Goal: Task Accomplishment & Management: Manage account settings

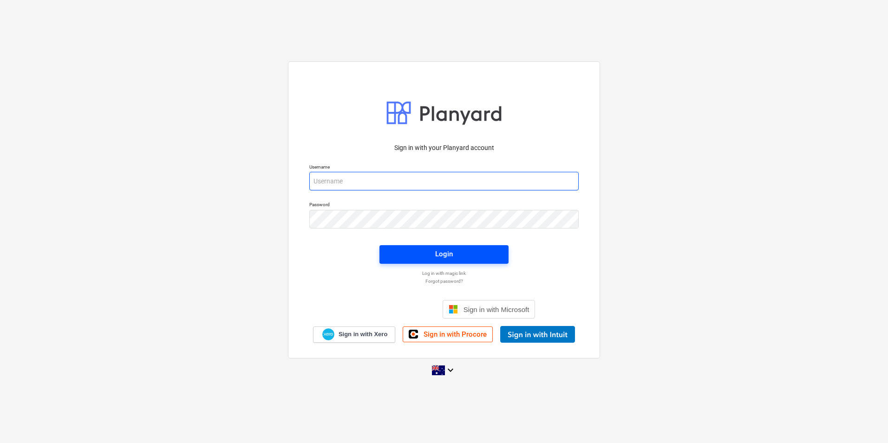
type input "[EMAIL_ADDRESS][DOMAIN_NAME]"
click at [478, 259] on span "Login" at bounding box center [444, 254] width 107 height 12
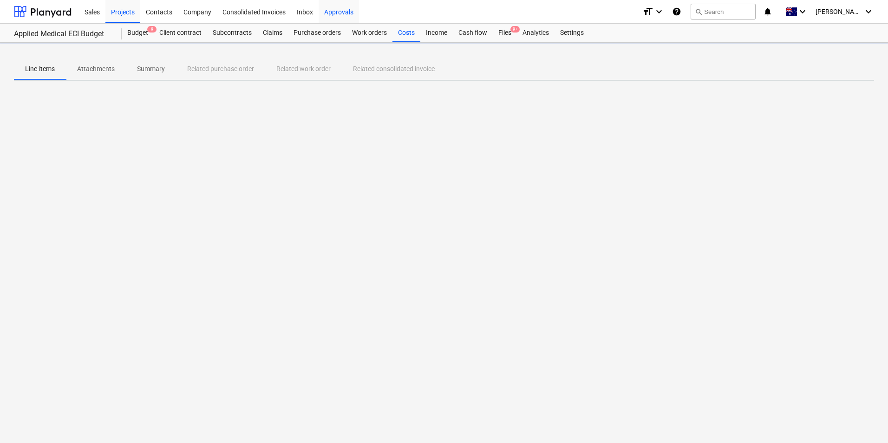
click at [342, 13] on div "Approvals" at bounding box center [339, 12] width 40 height 24
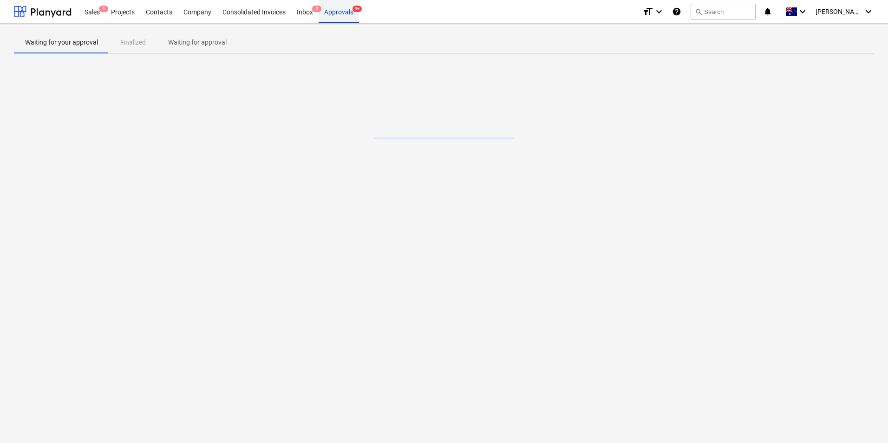
click at [342, 11] on div "Approvals 9+" at bounding box center [339, 12] width 40 height 24
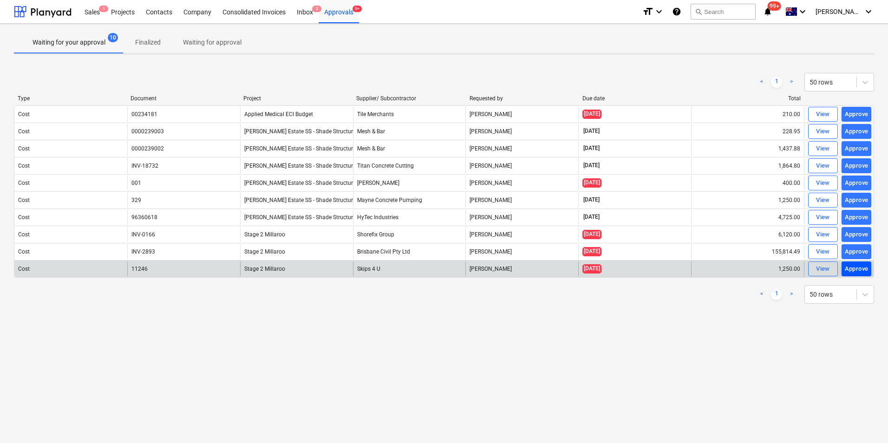
click at [866, 269] on div "Approve" at bounding box center [857, 269] width 24 height 11
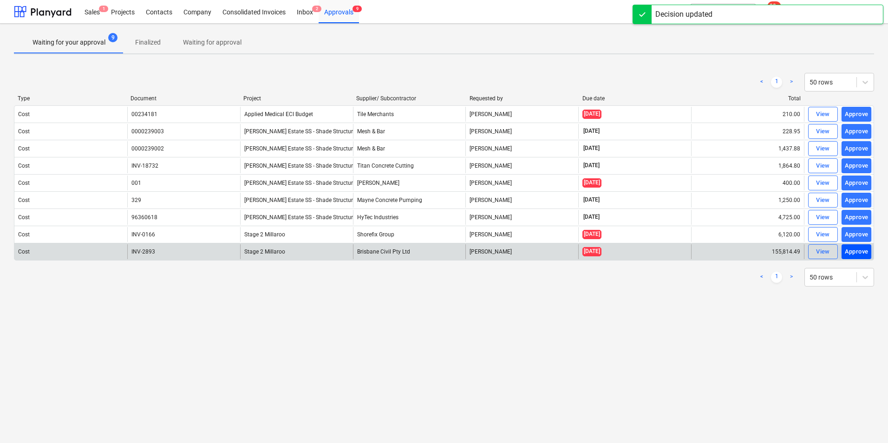
click at [859, 254] on div "Approve" at bounding box center [857, 252] width 24 height 11
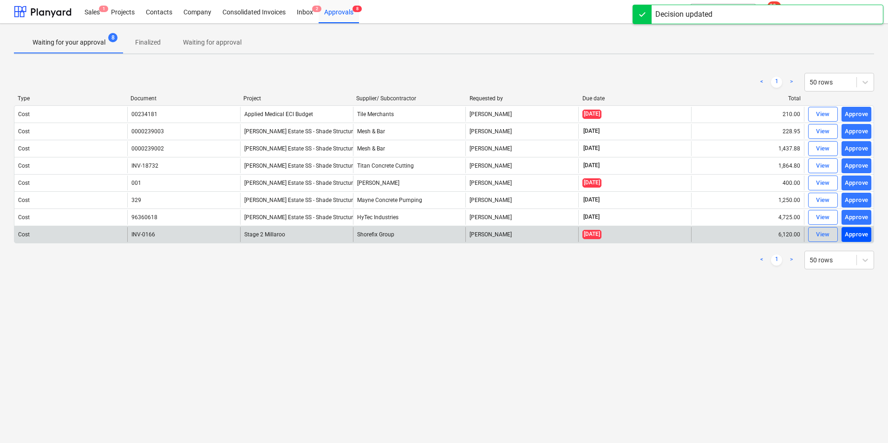
click at [864, 234] on div "Approve" at bounding box center [857, 235] width 24 height 11
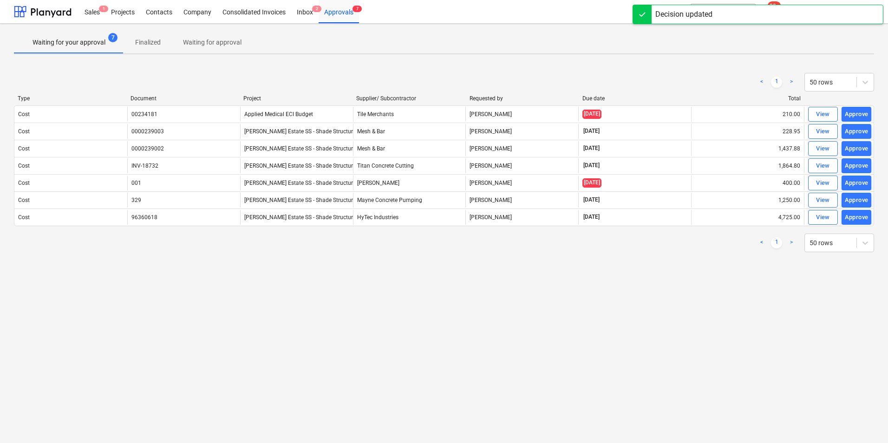
click at [822, 219] on div "View" at bounding box center [823, 217] width 14 height 11
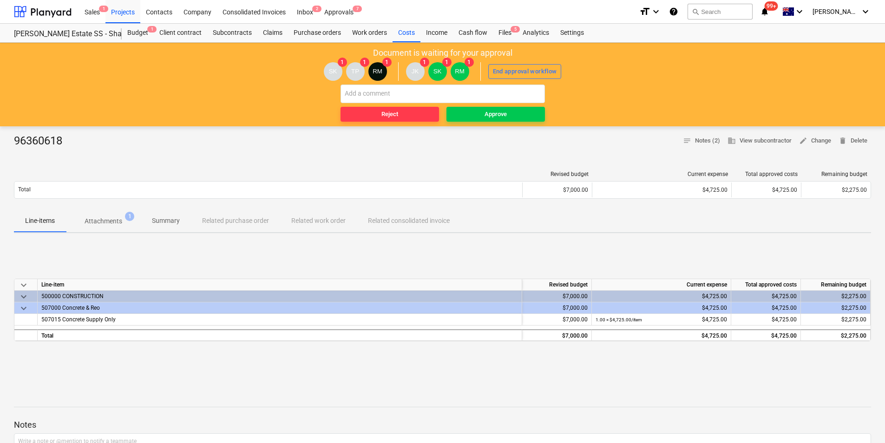
click at [106, 217] on p "Attachments" at bounding box center [104, 222] width 38 height 10
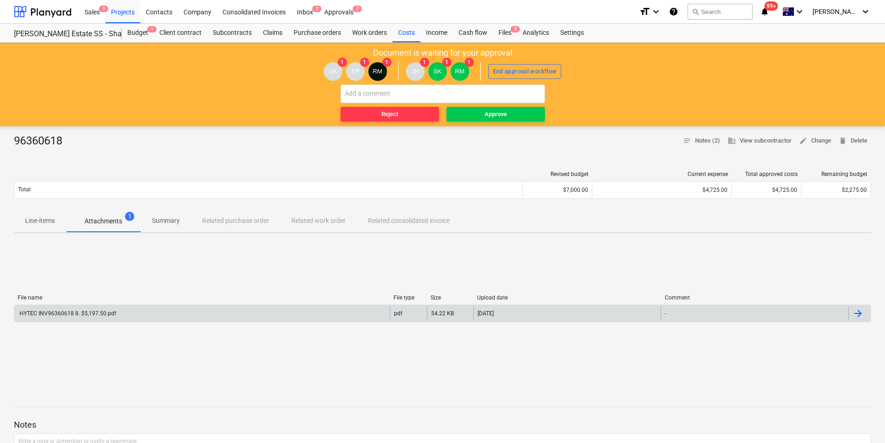
click at [72, 310] on div "HYTEC INV96360618 8. $5,197.50.pdf" at bounding box center [67, 313] width 98 height 7
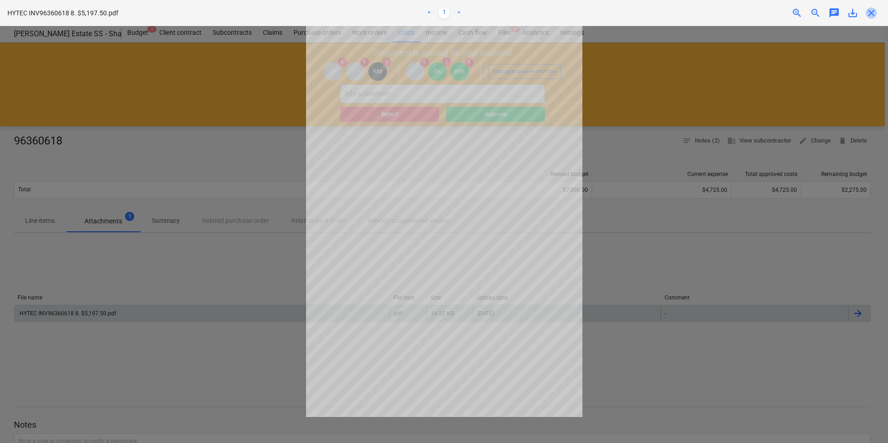
click at [872, 13] on span "close" at bounding box center [871, 12] width 11 height 11
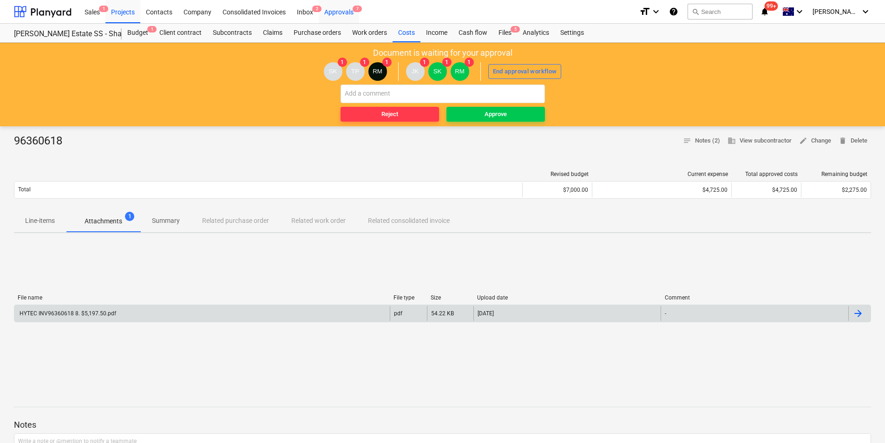
click at [340, 10] on div "Approvals 7" at bounding box center [339, 12] width 40 height 24
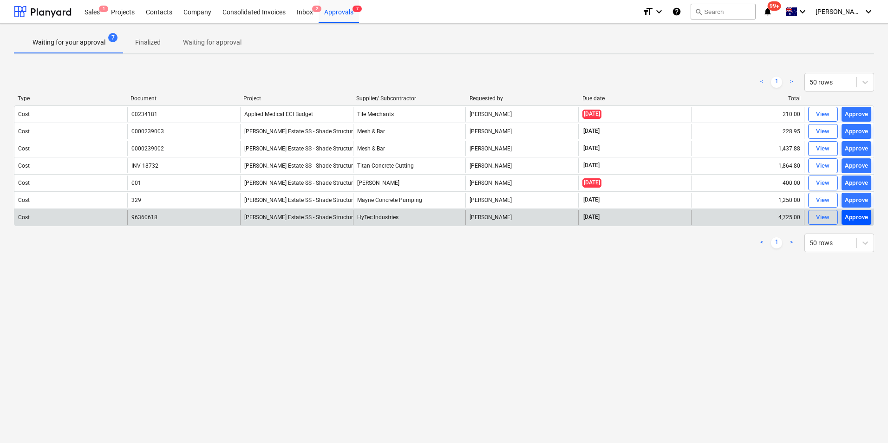
click at [851, 215] on div "Approve" at bounding box center [857, 217] width 24 height 11
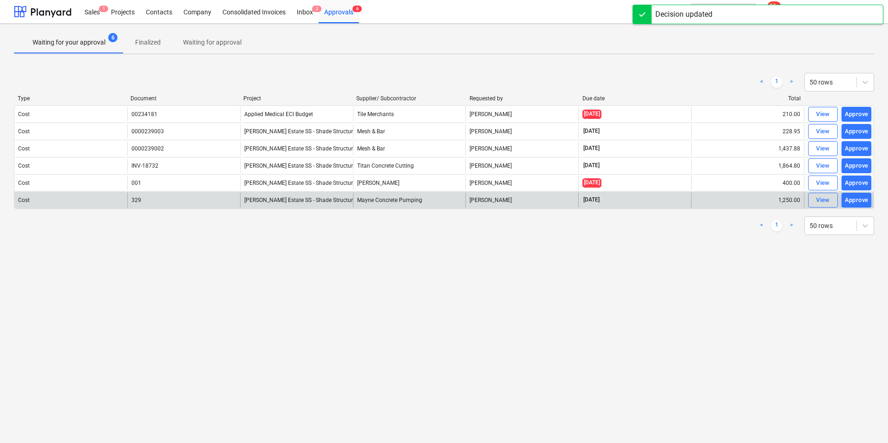
click at [379, 198] on div "Mayne Concrete Pumping" at bounding box center [409, 200] width 113 height 15
click at [129, 200] on div "329" at bounding box center [183, 200] width 113 height 15
click at [572, 208] on div "Cost 329 Patrick Estate SS - Shade Structure Mayne Concrete Pumping Rowan MacDo…" at bounding box center [444, 200] width 861 height 18
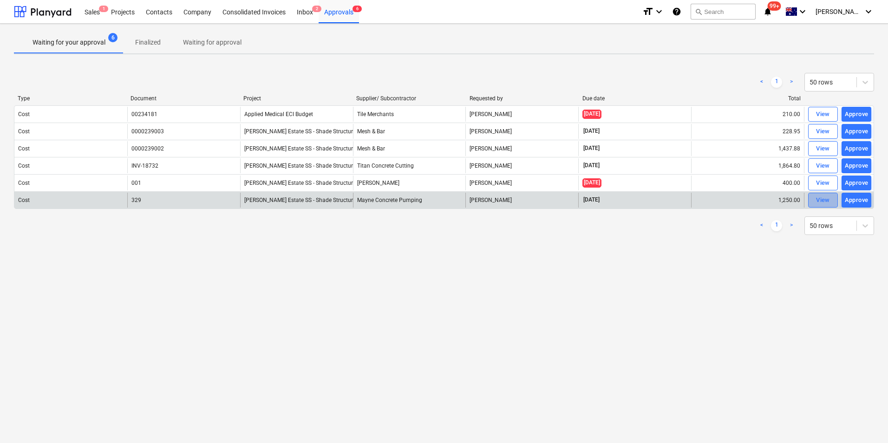
click at [815, 206] on button "View" at bounding box center [823, 200] width 30 height 15
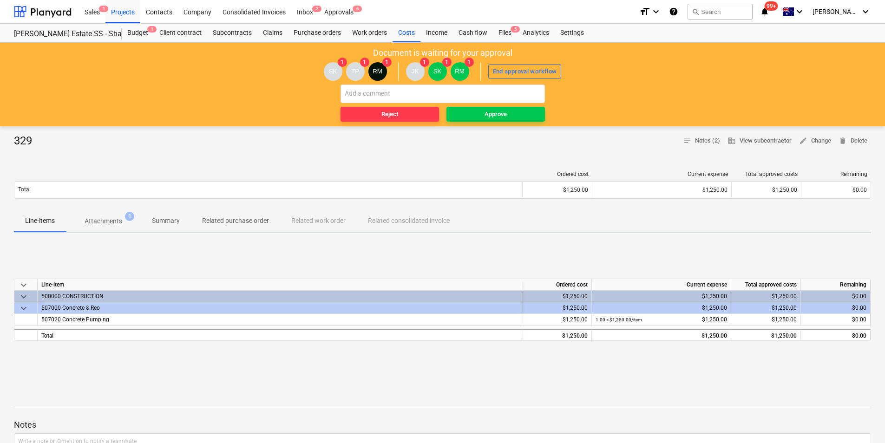
click at [106, 220] on p "Attachments" at bounding box center [104, 222] width 38 height 10
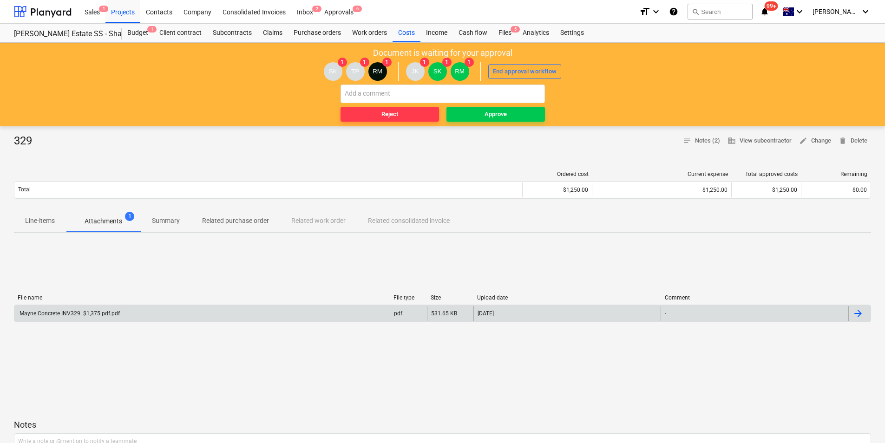
click at [95, 312] on div "Mayne Concrete INV329. $1,375 pdf.pdf" at bounding box center [69, 313] width 102 height 7
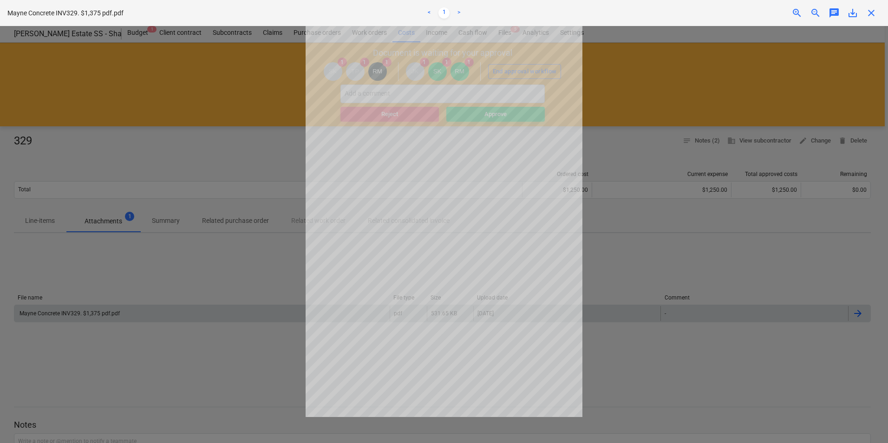
click at [870, 16] on span "close" at bounding box center [871, 12] width 11 height 11
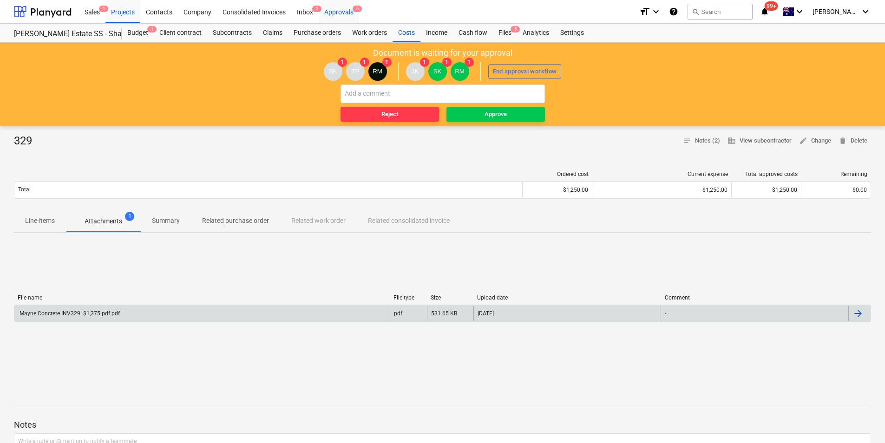
click at [353, 13] on div "Approvals 6" at bounding box center [339, 12] width 40 height 24
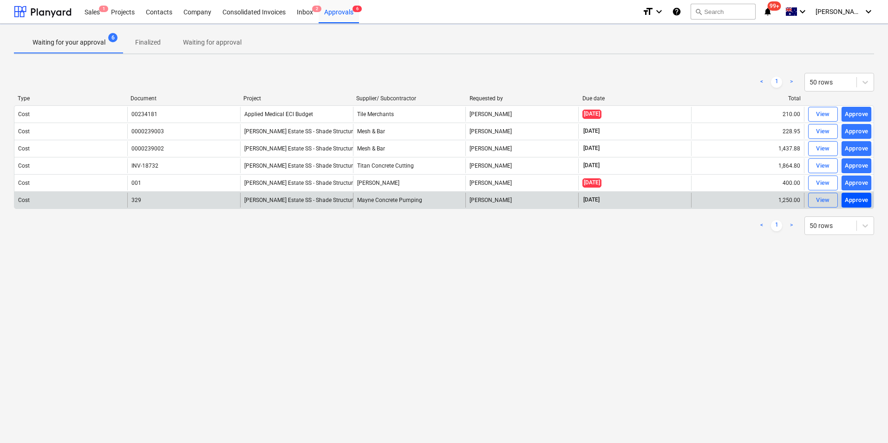
click at [849, 202] on div "Approve" at bounding box center [857, 200] width 24 height 11
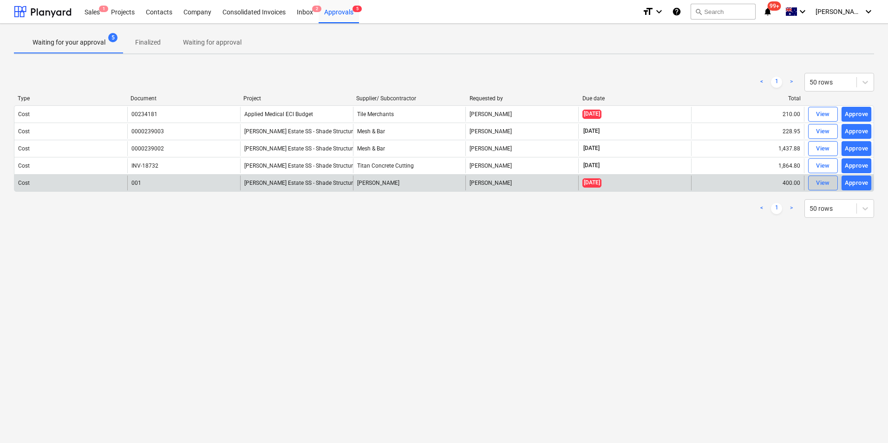
click at [825, 181] on div "View" at bounding box center [823, 183] width 14 height 11
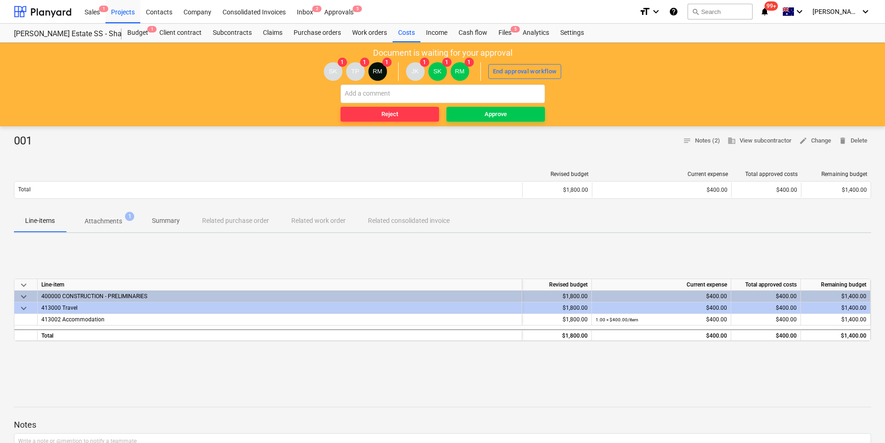
click at [114, 133] on div "001 notes Notes (2) business View subcontractor edit Change delete Delete Revis…" at bounding box center [442, 421] width 885 height 590
click at [110, 222] on p "Attachments" at bounding box center [104, 222] width 38 height 10
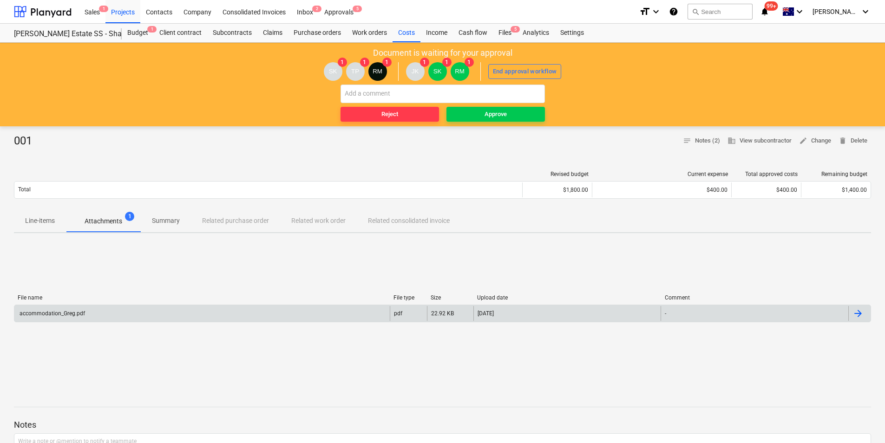
click at [50, 313] on div "accommodation_Greg.pdf" at bounding box center [51, 313] width 67 height 7
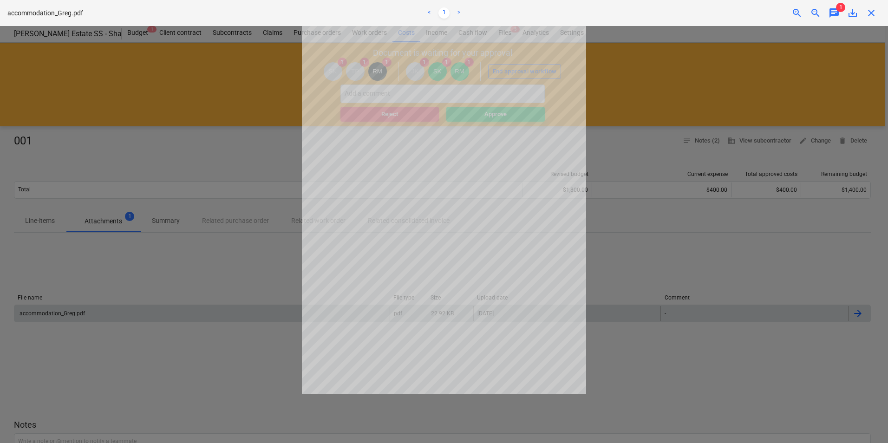
click at [869, 11] on span "close" at bounding box center [871, 12] width 11 height 11
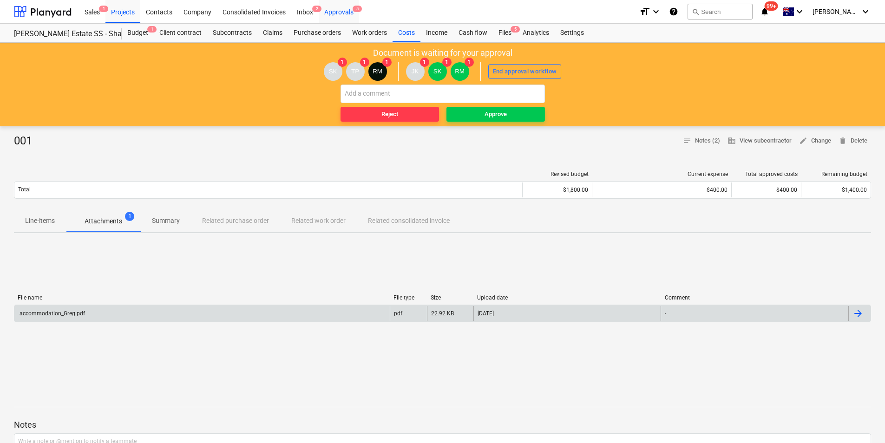
click at [347, 11] on div "Approvals 5" at bounding box center [339, 12] width 40 height 24
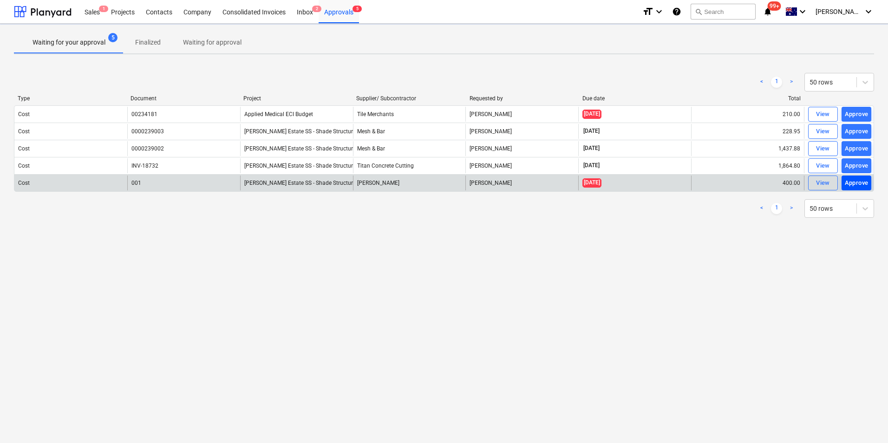
click at [860, 182] on div "Approve" at bounding box center [857, 183] width 24 height 11
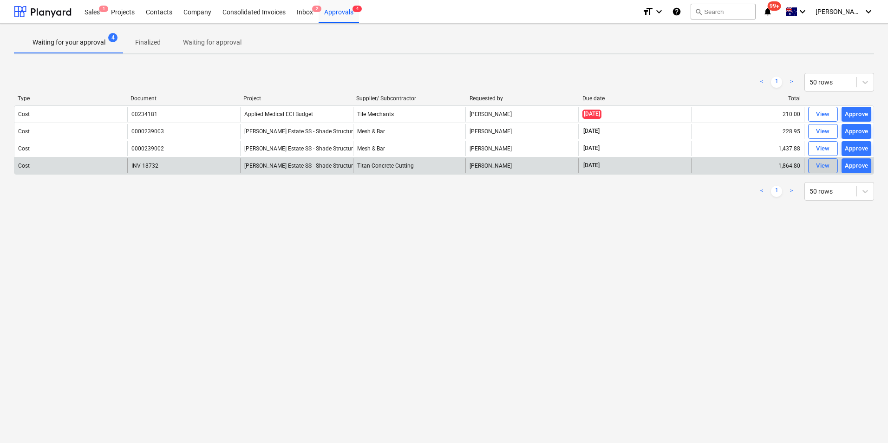
click at [821, 165] on div "View" at bounding box center [823, 166] width 14 height 11
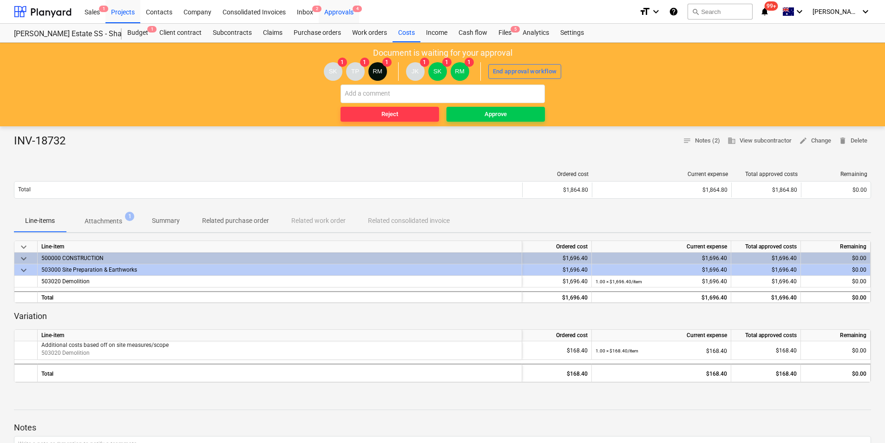
click at [331, 13] on div "Approvals 4" at bounding box center [339, 12] width 40 height 24
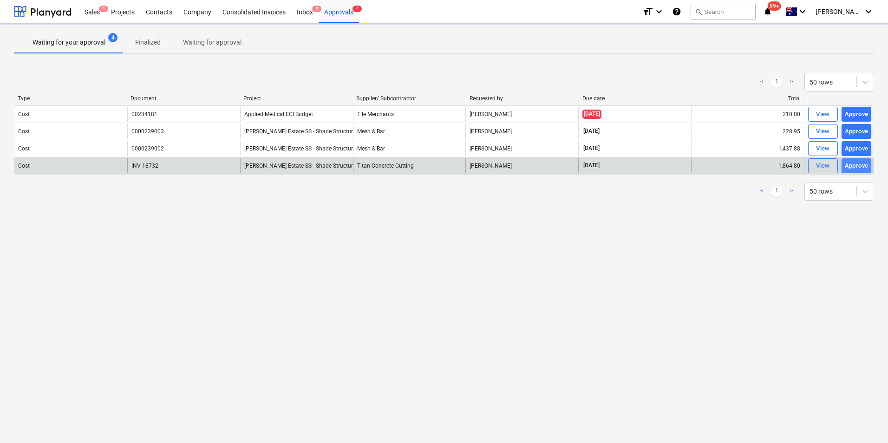
click at [851, 166] on div "Approve" at bounding box center [857, 166] width 24 height 11
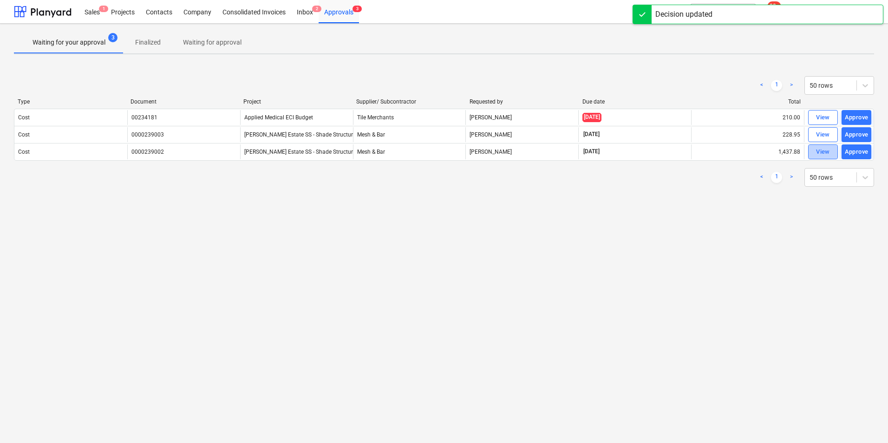
click at [826, 151] on div "View" at bounding box center [823, 152] width 14 height 11
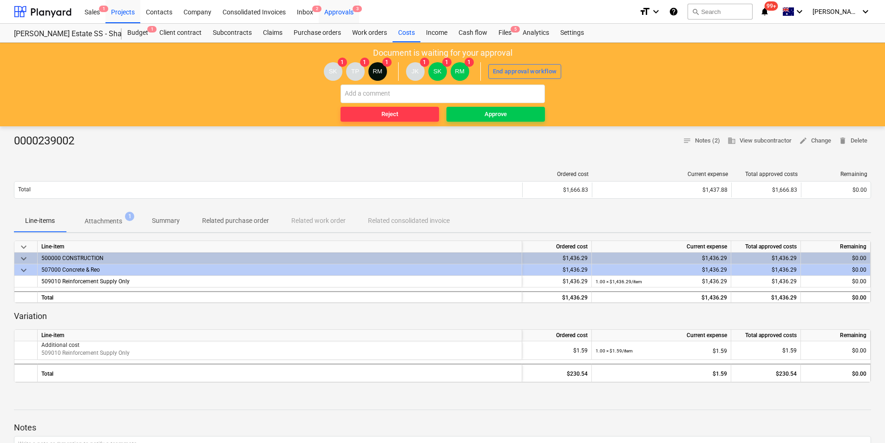
click at [344, 8] on div "Approvals 3" at bounding box center [339, 12] width 40 height 24
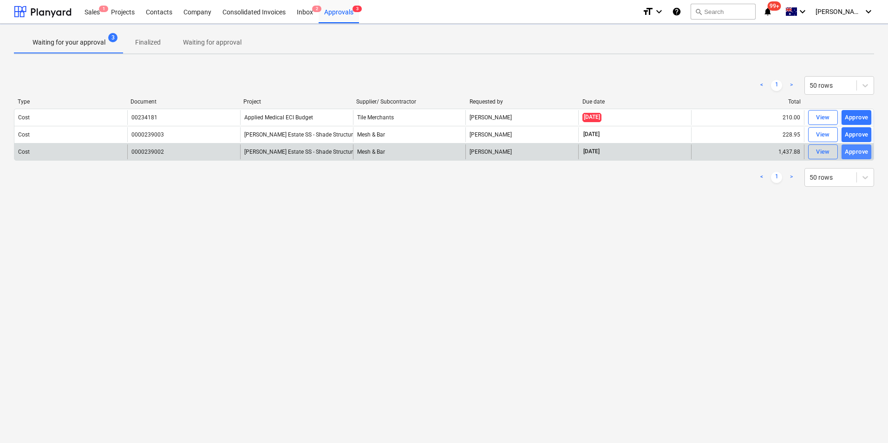
click at [858, 148] on div "Approve" at bounding box center [857, 152] width 24 height 11
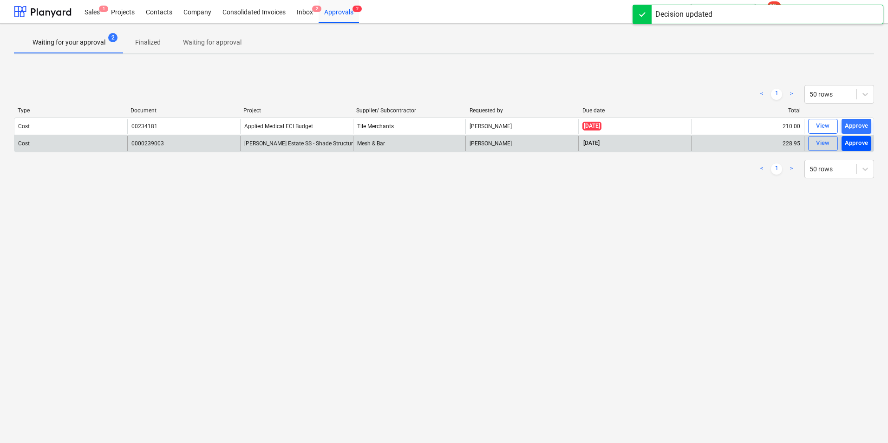
click at [862, 143] on div "Approve" at bounding box center [857, 143] width 24 height 11
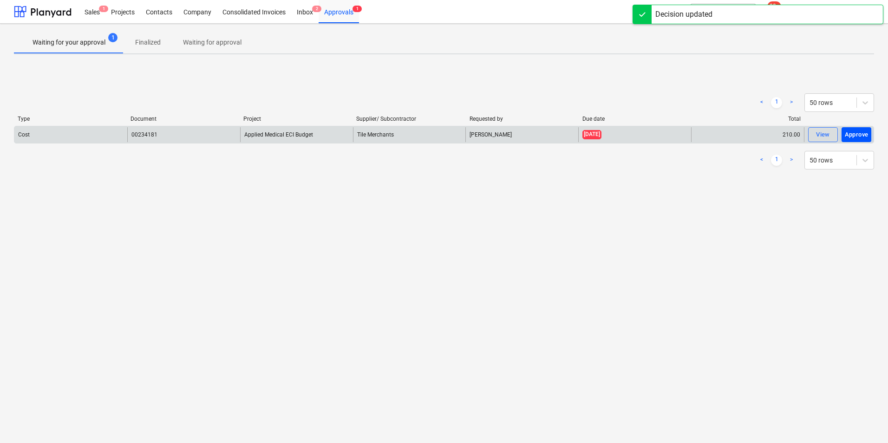
click at [857, 133] on div "Approve" at bounding box center [857, 135] width 24 height 11
